Goal: Check status

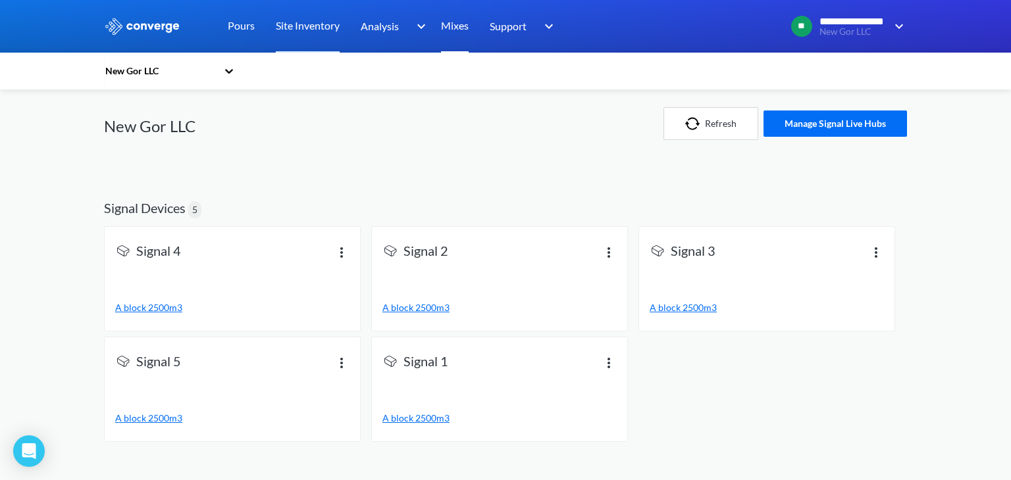
click at [452, 30] on link "Mixes" at bounding box center [455, 26] width 28 height 53
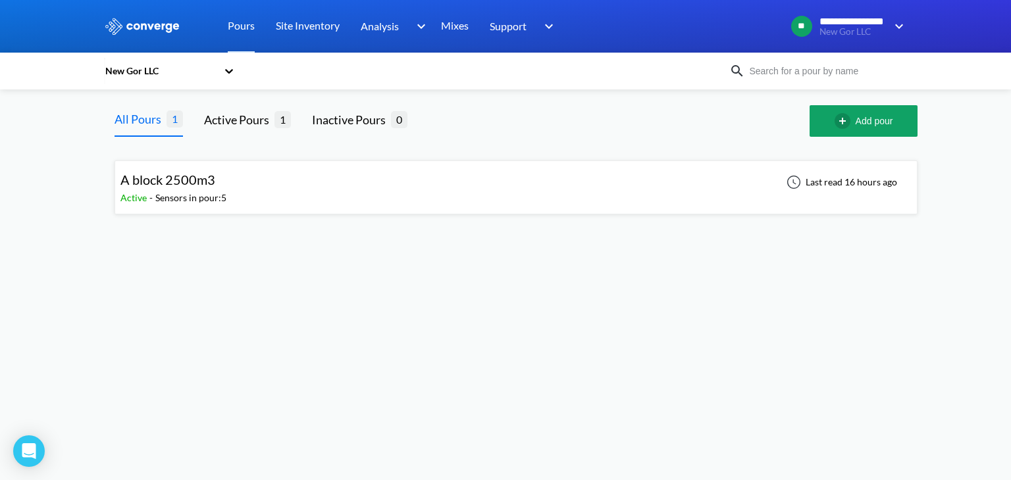
click at [356, 174] on div "A block 2500m3 Active - Sensors in pour: 5 Last read 16 hours ago" at bounding box center [515, 188] width 791 height 42
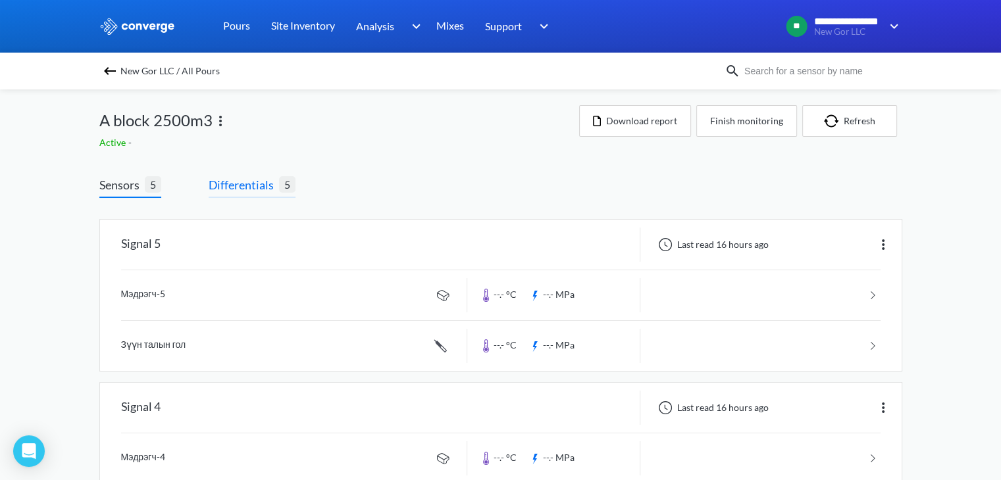
click at [246, 178] on span "Differentials" at bounding box center [244, 185] width 70 height 18
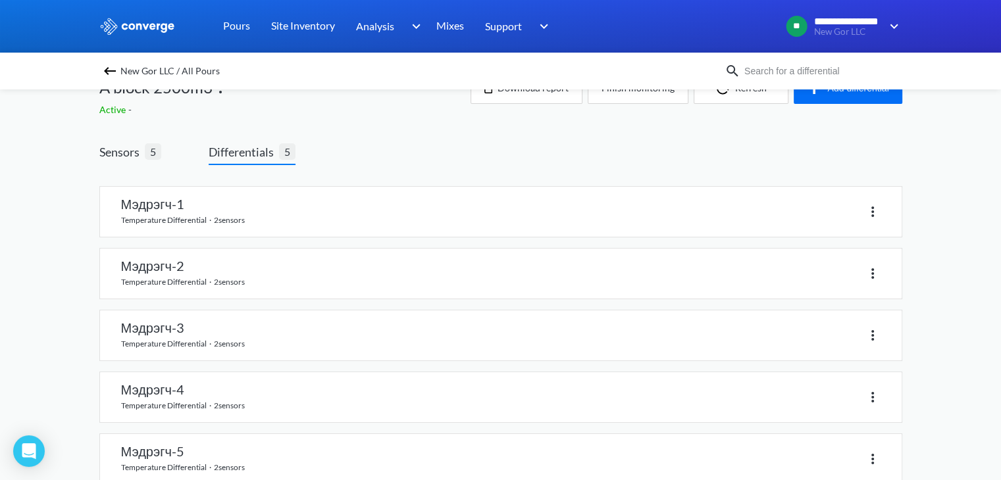
scroll to position [62, 0]
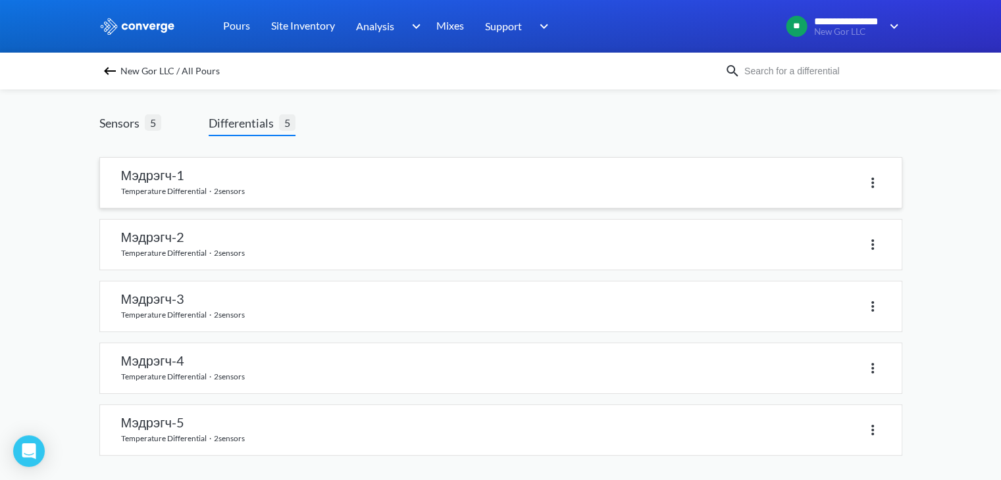
click at [313, 177] on link at bounding box center [501, 183] width 802 height 50
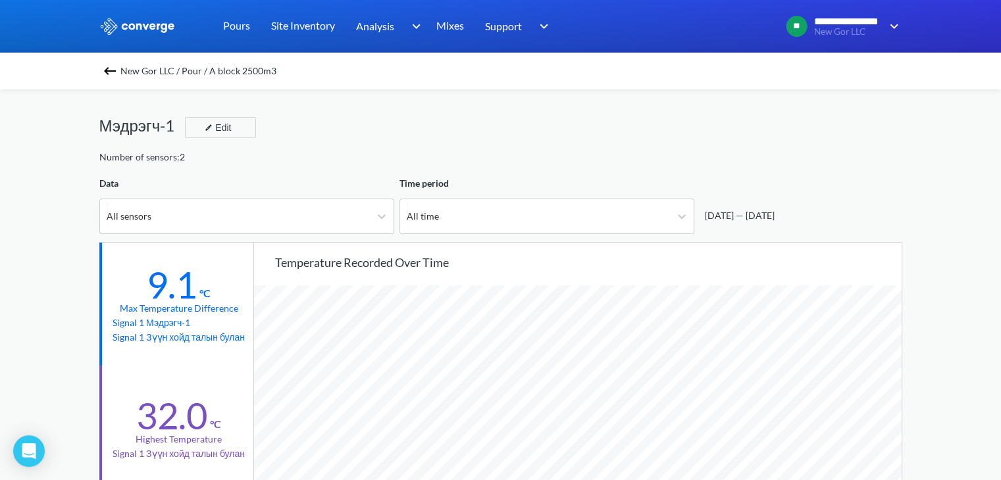
click at [112, 74] on img at bounding box center [110, 71] width 16 height 16
